Goal: Check status: Check status

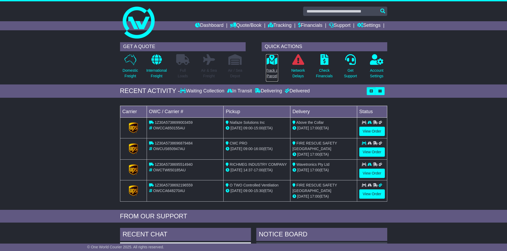
click at [270, 64] on icon at bounding box center [272, 59] width 12 height 11
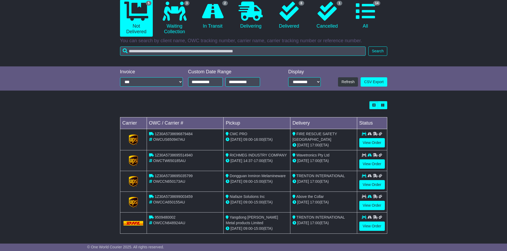
scroll to position [57, 0]
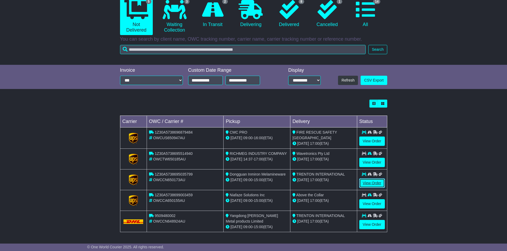
click at [369, 185] on link "View Order" at bounding box center [372, 183] width 26 height 9
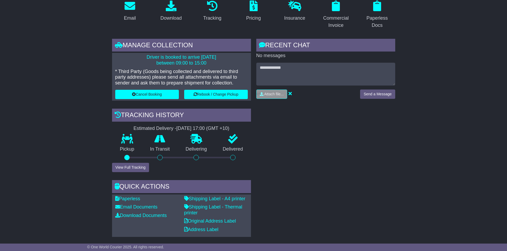
scroll to position [106, 0]
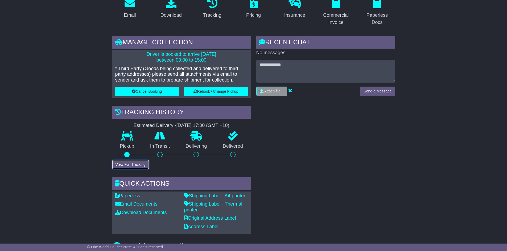
click at [119, 168] on button "View Full Tracking" at bounding box center [130, 164] width 37 height 9
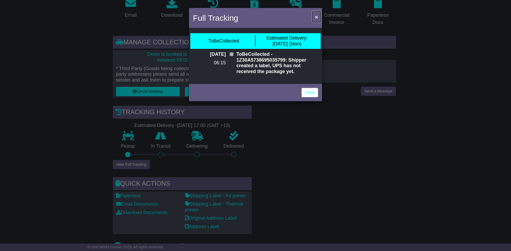
click at [318, 14] on span "×" at bounding box center [316, 17] width 3 height 6
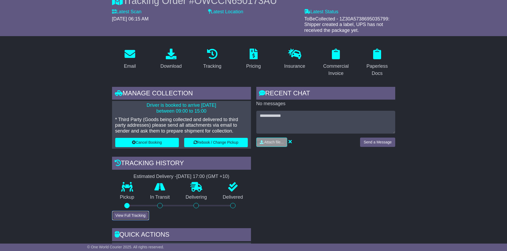
scroll to position [0, 0]
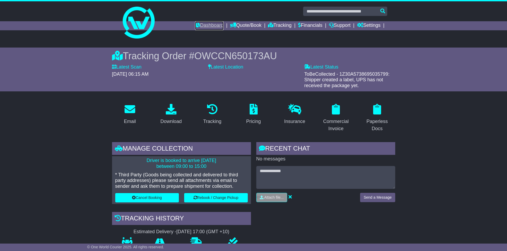
click at [206, 27] on link "Dashboard" at bounding box center [209, 25] width 28 height 9
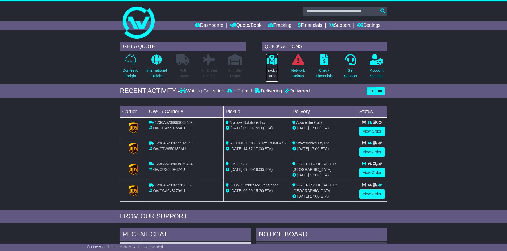
click at [273, 69] on p "Track a Parcel" at bounding box center [272, 73] width 12 height 11
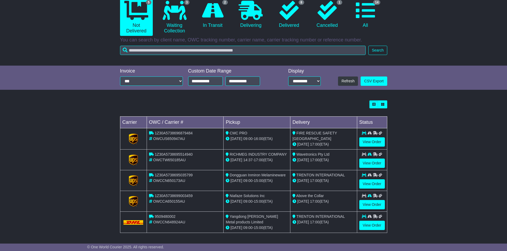
scroll to position [57, 0]
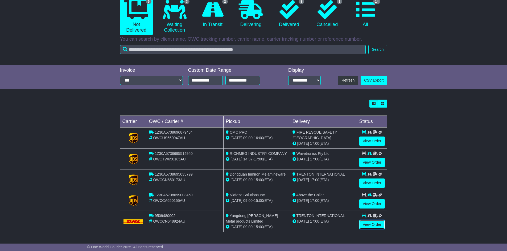
click at [369, 223] on link "View Order" at bounding box center [372, 224] width 26 height 9
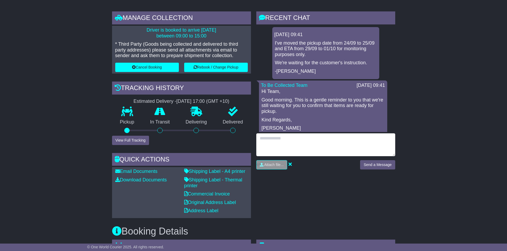
click at [289, 139] on textarea at bounding box center [325, 145] width 139 height 23
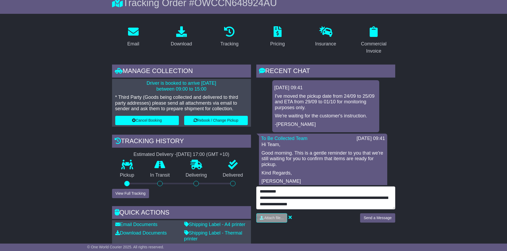
click at [335, 204] on textarea "**********" at bounding box center [325, 198] width 139 height 23
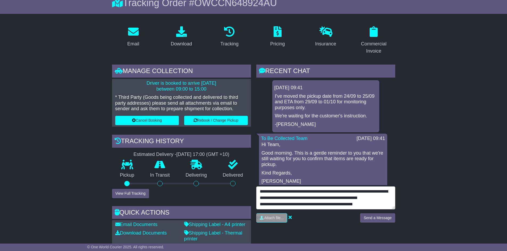
type textarea "**********"
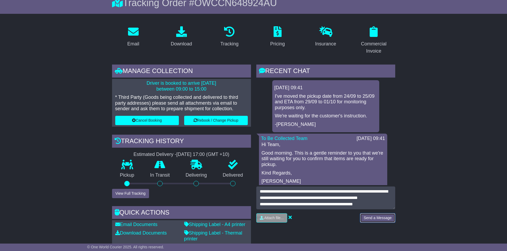
click at [374, 221] on button "Send a Message" at bounding box center [377, 218] width 35 height 9
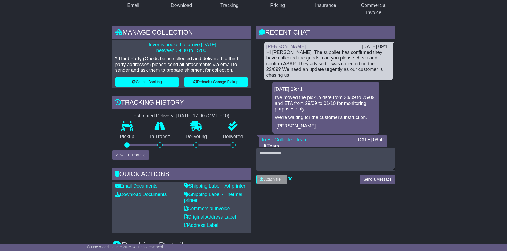
scroll to position [0, 0]
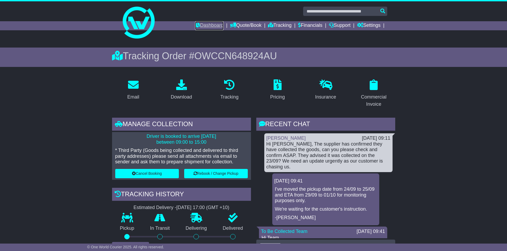
click at [195, 24] on link "Dashboard" at bounding box center [209, 25] width 28 height 9
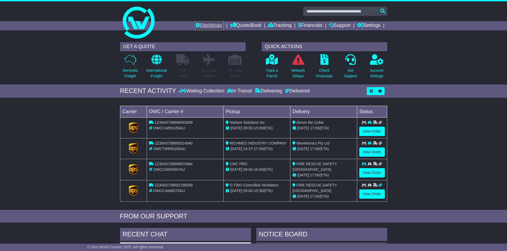
click at [197, 24] on link "Dashboard" at bounding box center [209, 25] width 28 height 9
click at [370, 194] on link "View Order" at bounding box center [372, 194] width 26 height 9
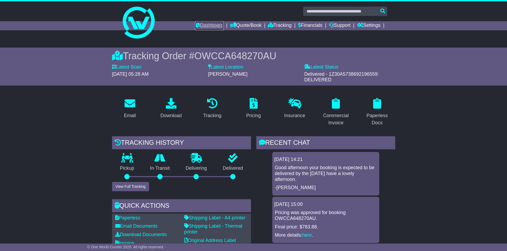
click at [195, 23] on icon at bounding box center [197, 25] width 5 height 5
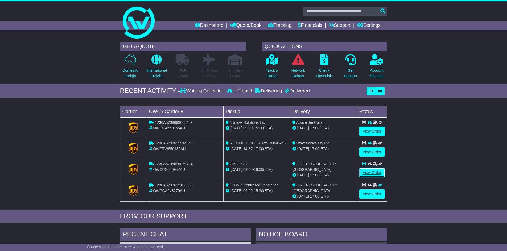
click at [378, 174] on link "View Order" at bounding box center [372, 172] width 26 height 9
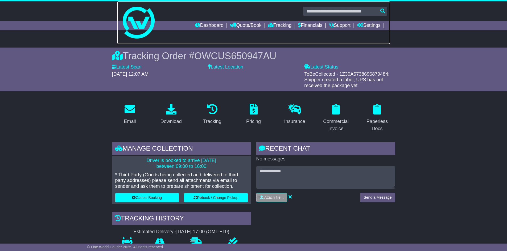
click at [199, 21] on link at bounding box center [253, 22] width 273 height 43
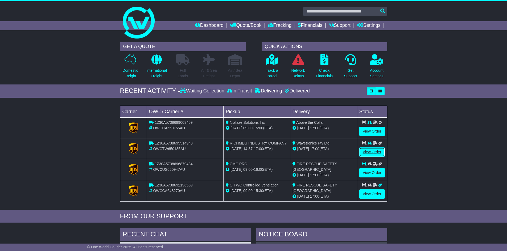
click at [363, 155] on link "View Order" at bounding box center [372, 152] width 26 height 9
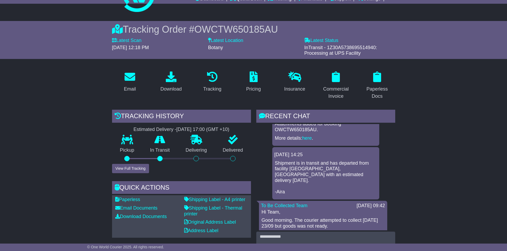
scroll to position [27, 0]
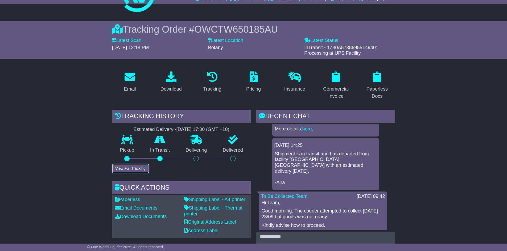
click at [117, 170] on button "View Full Tracking" at bounding box center [130, 168] width 37 height 9
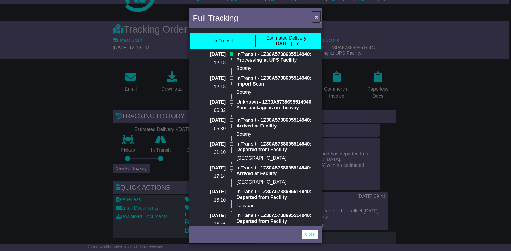
click at [316, 16] on span "×" at bounding box center [316, 17] width 3 height 6
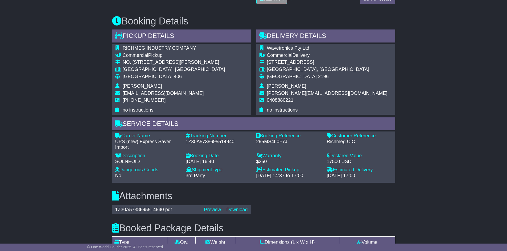
scroll to position [293, 0]
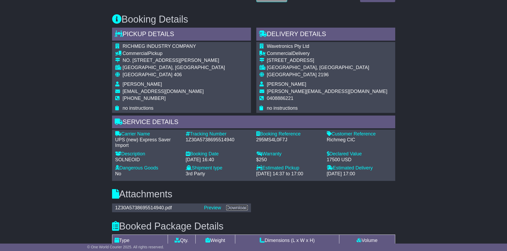
click at [242, 209] on link "Download" at bounding box center [236, 207] width 21 height 5
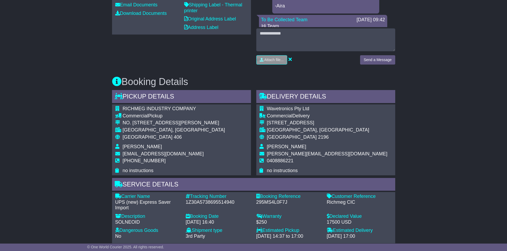
scroll to position [106, 0]
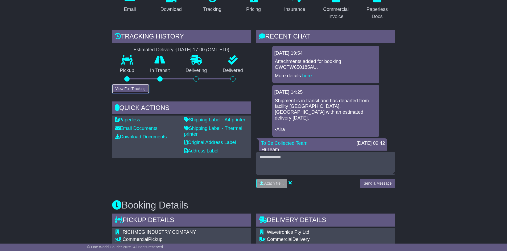
click at [138, 90] on button "View Full Tracking" at bounding box center [130, 88] width 37 height 9
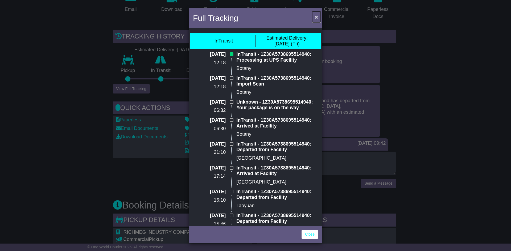
click at [316, 16] on span "×" at bounding box center [316, 17] width 3 height 6
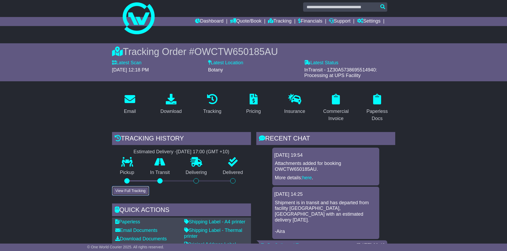
scroll to position [0, 0]
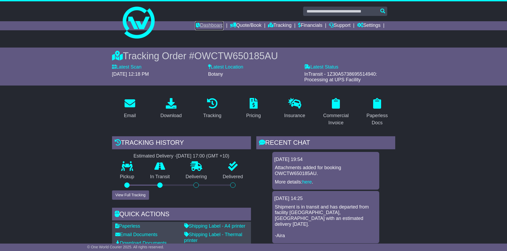
click at [200, 22] on link "Dashboard" at bounding box center [209, 25] width 28 height 9
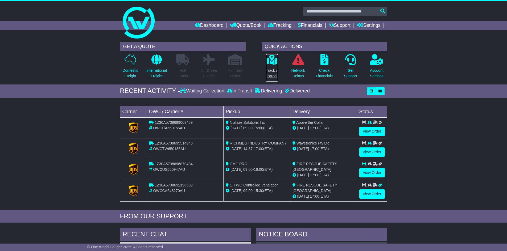
click at [268, 60] on icon at bounding box center [272, 59] width 12 height 11
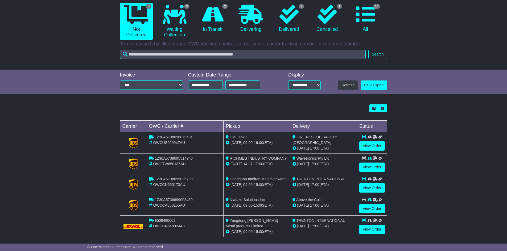
scroll to position [57, 0]
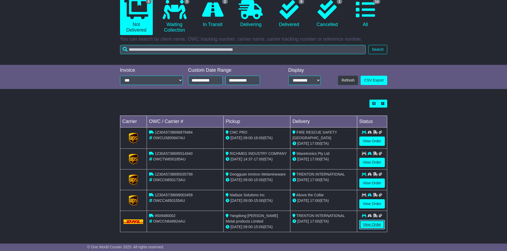
click at [376, 224] on link "View Order" at bounding box center [372, 224] width 26 height 9
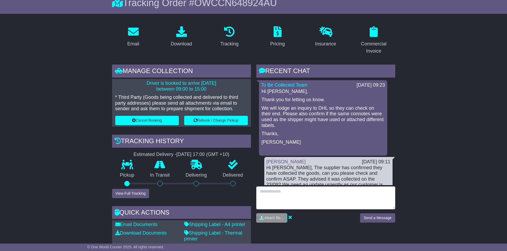
click at [277, 189] on textarea at bounding box center [325, 198] width 139 height 23
type textarea "**********"
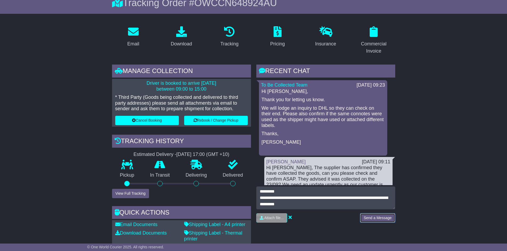
click at [386, 218] on button "Send a Message" at bounding box center [377, 218] width 35 height 9
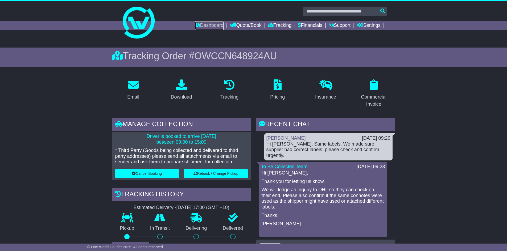
click at [197, 22] on link "Dashboard" at bounding box center [209, 25] width 28 height 9
